Goal: Find specific page/section: Find specific page/section

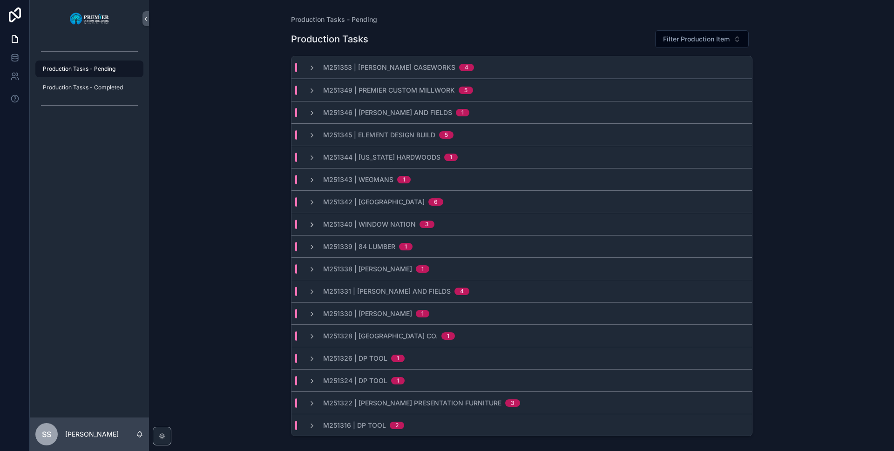
click at [313, 223] on icon "scrollable content" at bounding box center [311, 224] width 7 height 7
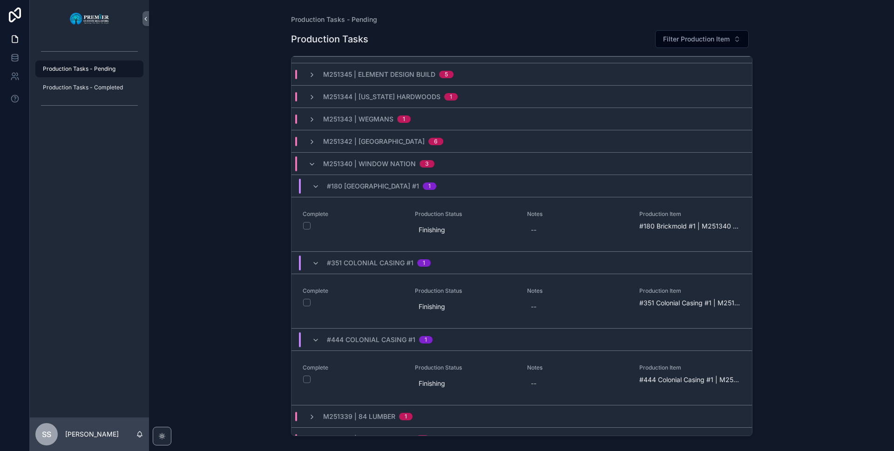
scroll to position [48, 0]
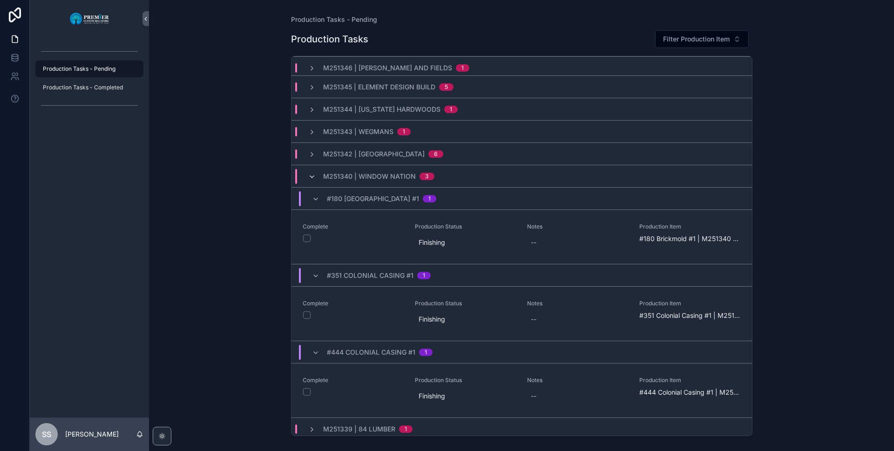
click at [311, 177] on icon "scrollable content" at bounding box center [311, 176] width 7 height 7
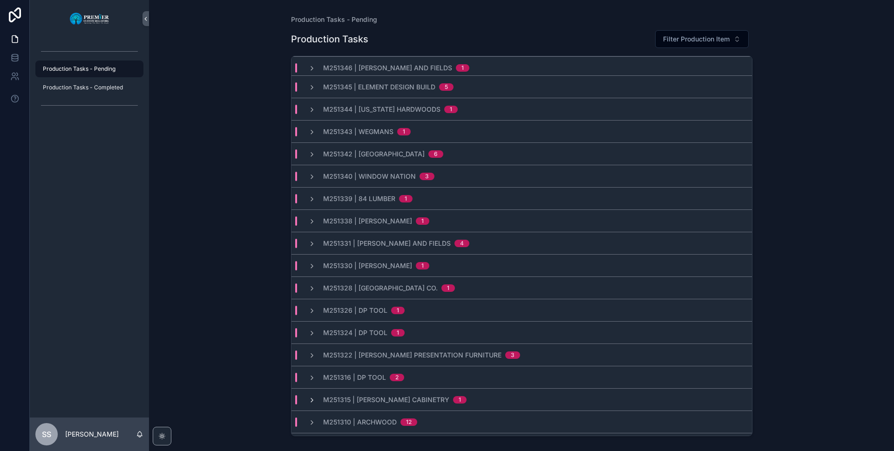
click at [311, 400] on icon "scrollable content" at bounding box center [311, 400] width 7 height 7
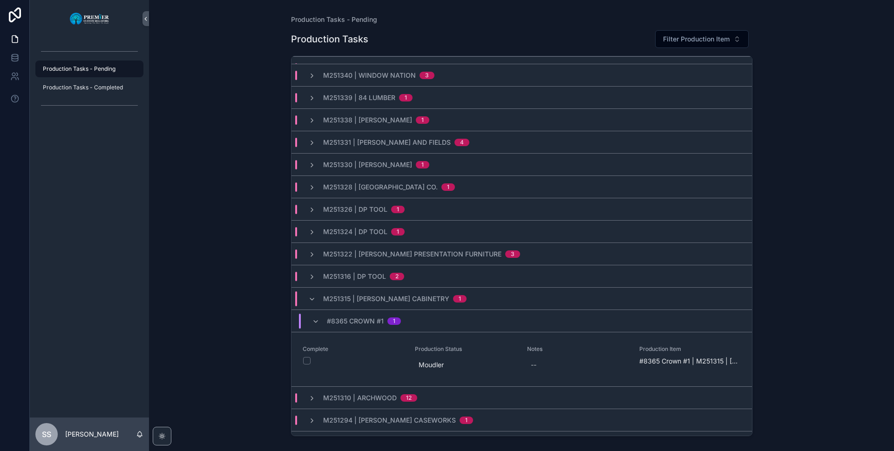
scroll to position [173, 0]
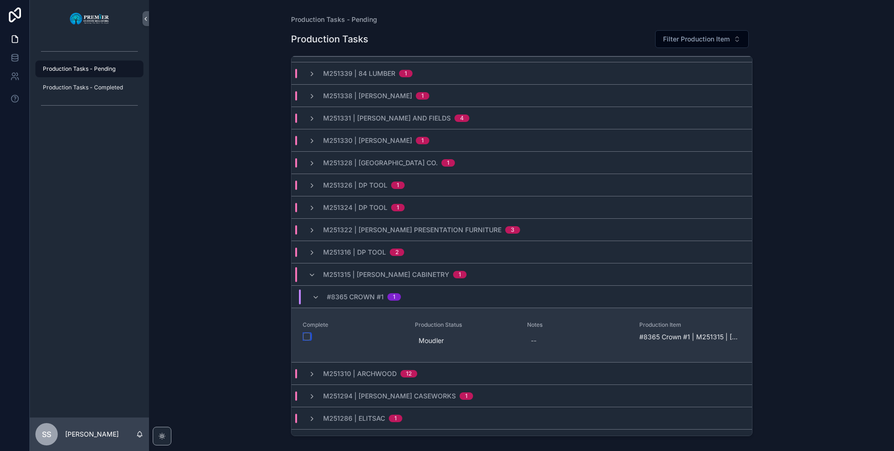
click at [307, 336] on button "scrollable content" at bounding box center [306, 336] width 7 height 7
click at [307, 333] on button "scrollable content" at bounding box center [306, 336] width 7 height 7
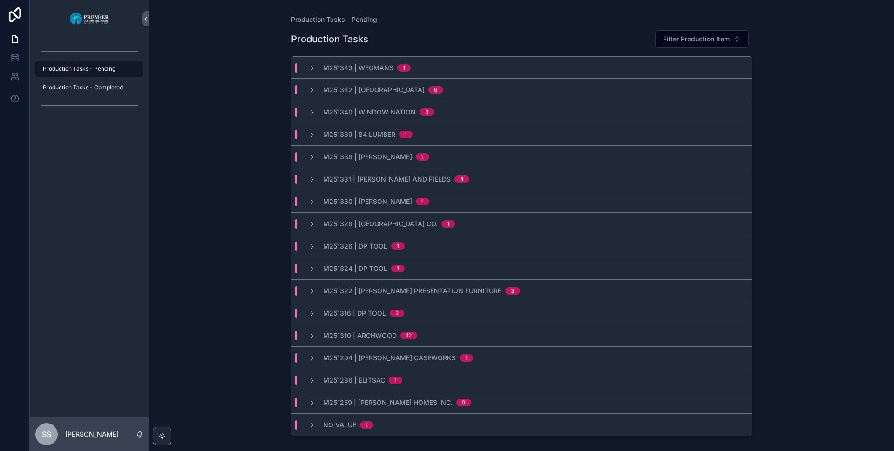
scroll to position [112, 0]
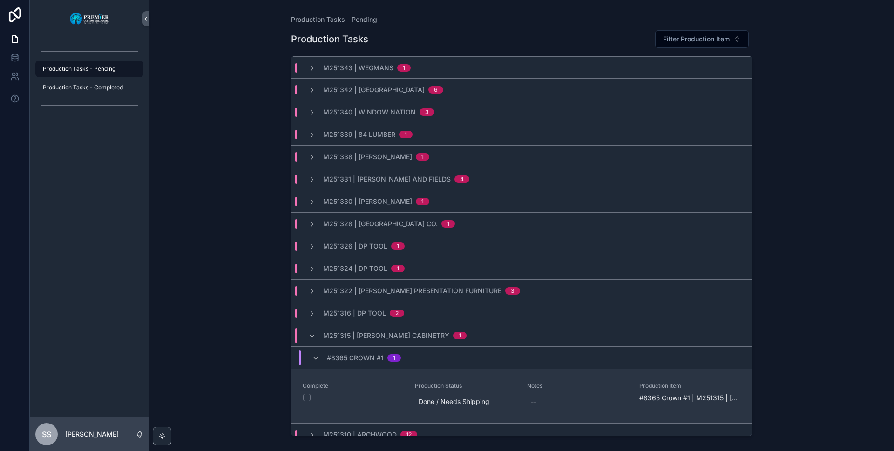
click at [307, 396] on button "scrollable content" at bounding box center [306, 397] width 7 height 7
